Goal: Find specific page/section: Find specific page/section

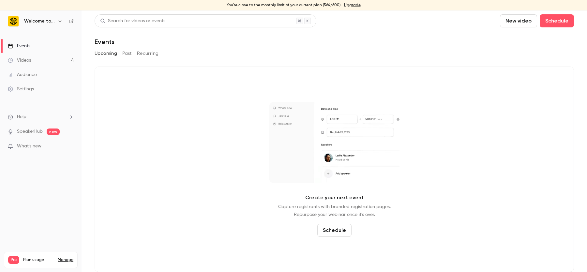
click at [73, 258] on link "Manage" at bounding box center [66, 260] width 16 height 5
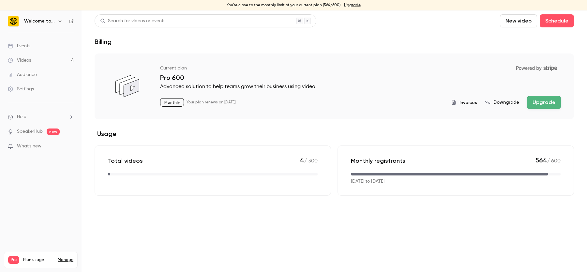
click at [47, 24] on div "Welcome to the Jungle" at bounding box center [44, 21] width 40 height 8
click at [63, 23] on button "button" at bounding box center [60, 21] width 8 height 8
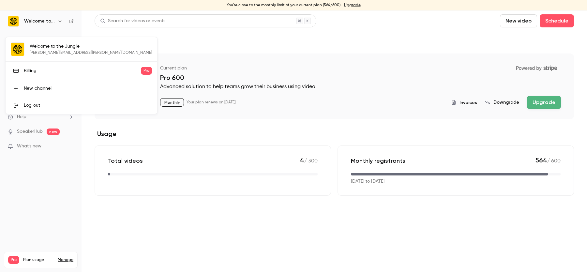
click at [64, 49] on div "Welcome to the Jungle [PERSON_NAME][EMAIL_ADDRESS][PERSON_NAME][DOMAIN_NAME] Bi…" at bounding box center [82, 75] width 152 height 77
click at [44, 207] on div at bounding box center [293, 136] width 587 height 272
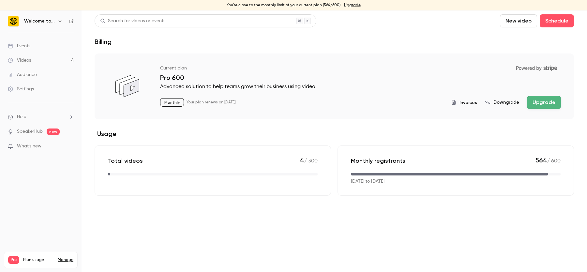
click at [47, 46] on link "Events" at bounding box center [41, 46] width 82 height 14
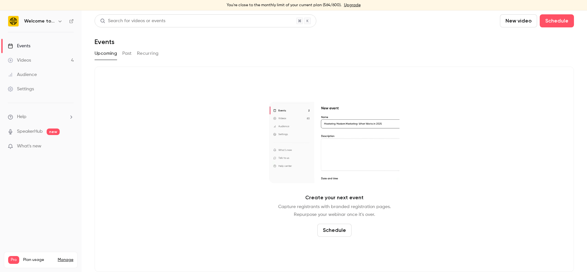
click at [41, 71] on link "Audience" at bounding box center [41, 75] width 82 height 14
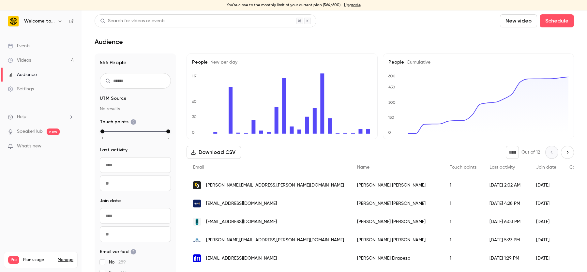
click at [40, 61] on link "Videos 4" at bounding box center [41, 60] width 82 height 14
